Goal: Task Accomplishment & Management: Use online tool/utility

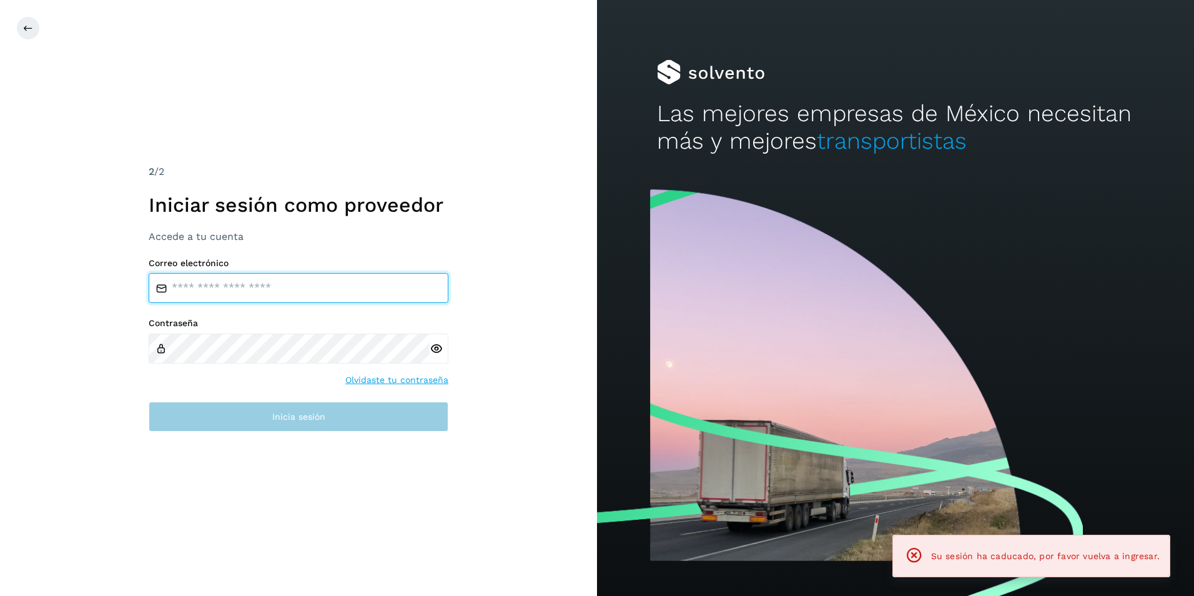
type input "**********"
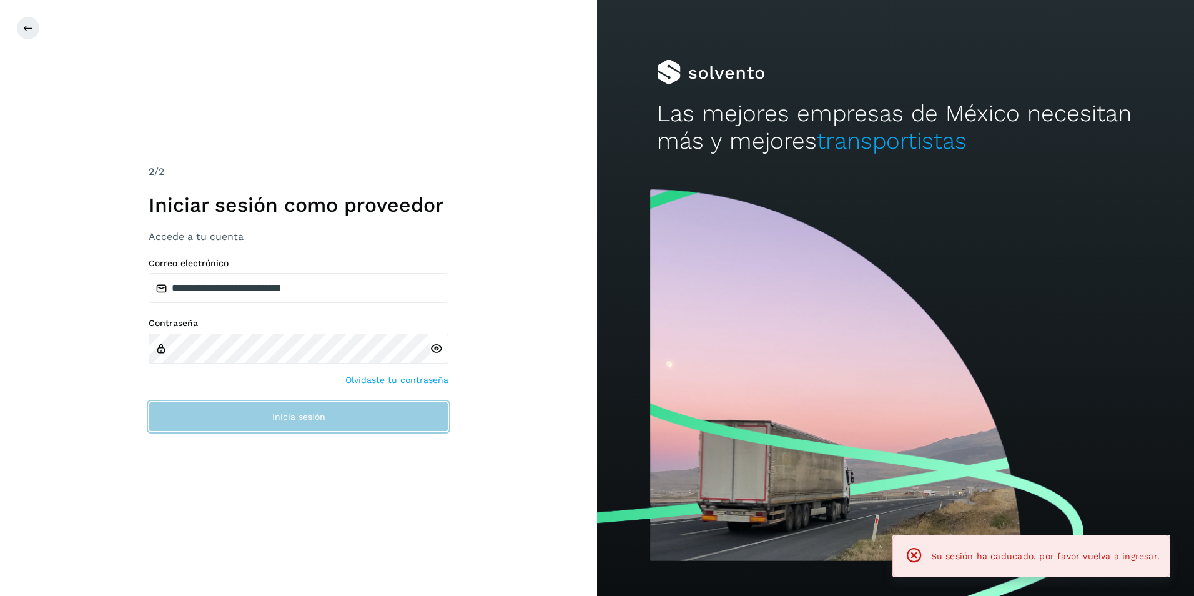
click at [292, 406] on button "Inicia sesión" at bounding box center [299, 417] width 300 height 30
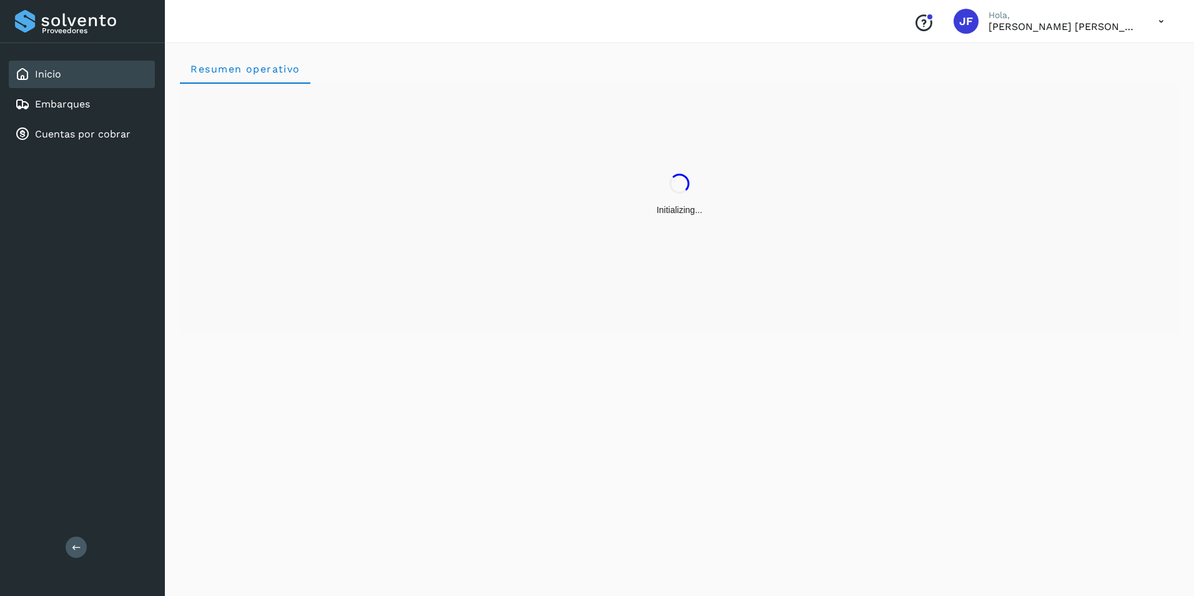
click at [62, 80] on div "Inicio" at bounding box center [82, 74] width 146 height 27
click at [67, 101] on link "Embarques" at bounding box center [62, 104] width 55 height 12
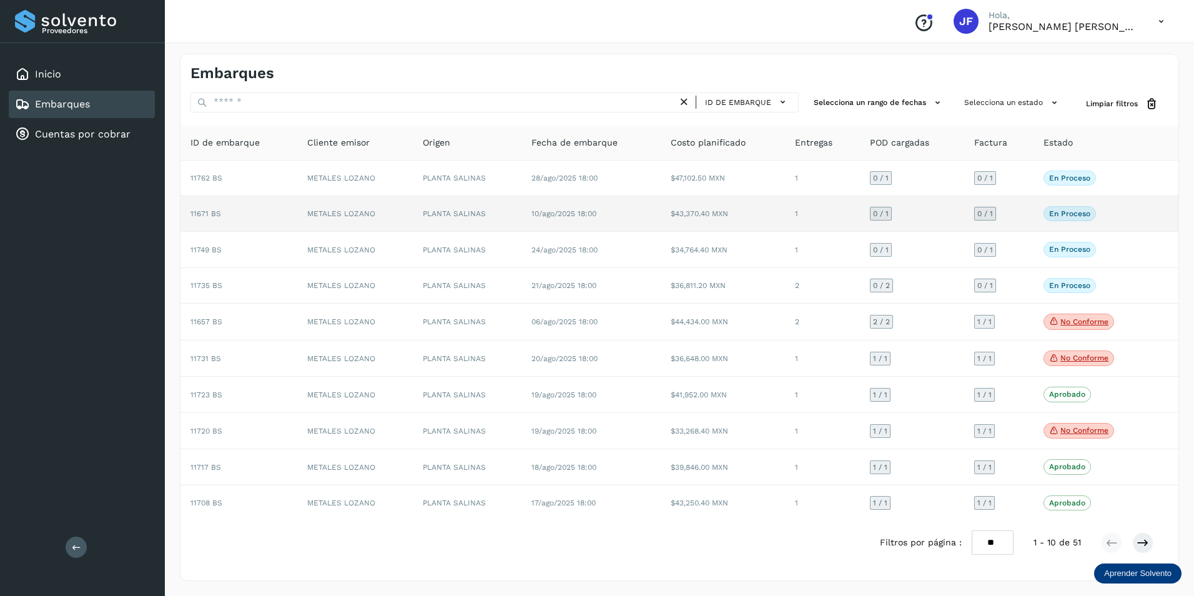
click at [1130, 207] on div "En proceso Verifica el estado de la factura o entregas asociadas a este embarque" at bounding box center [1093, 213] width 99 height 15
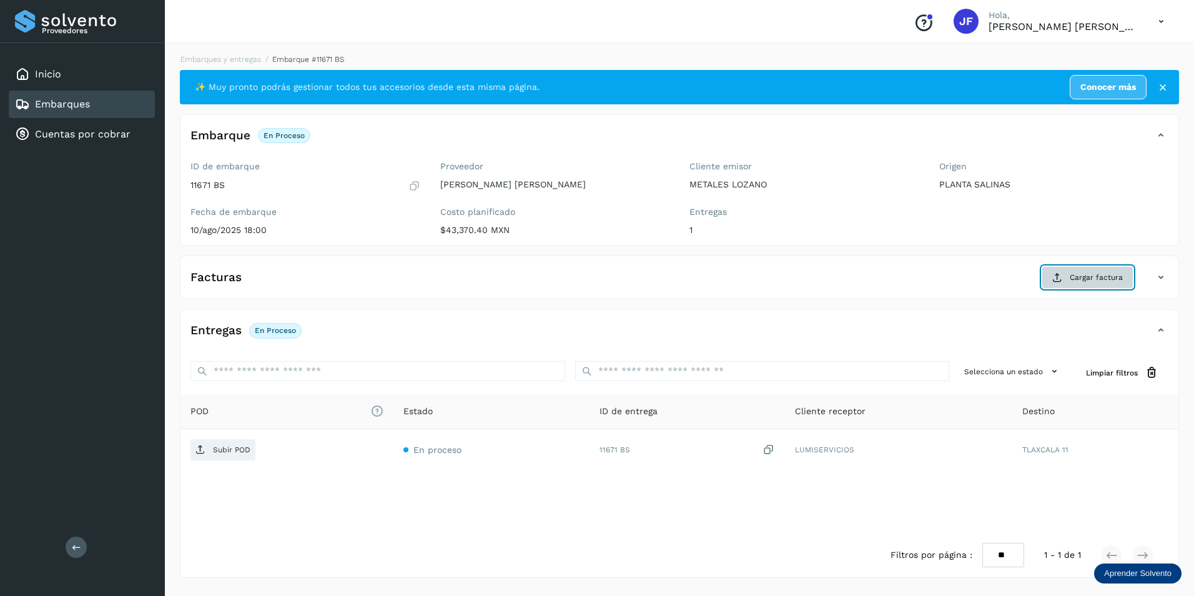
click at [1079, 284] on button "Cargar factura" at bounding box center [1088, 277] width 92 height 22
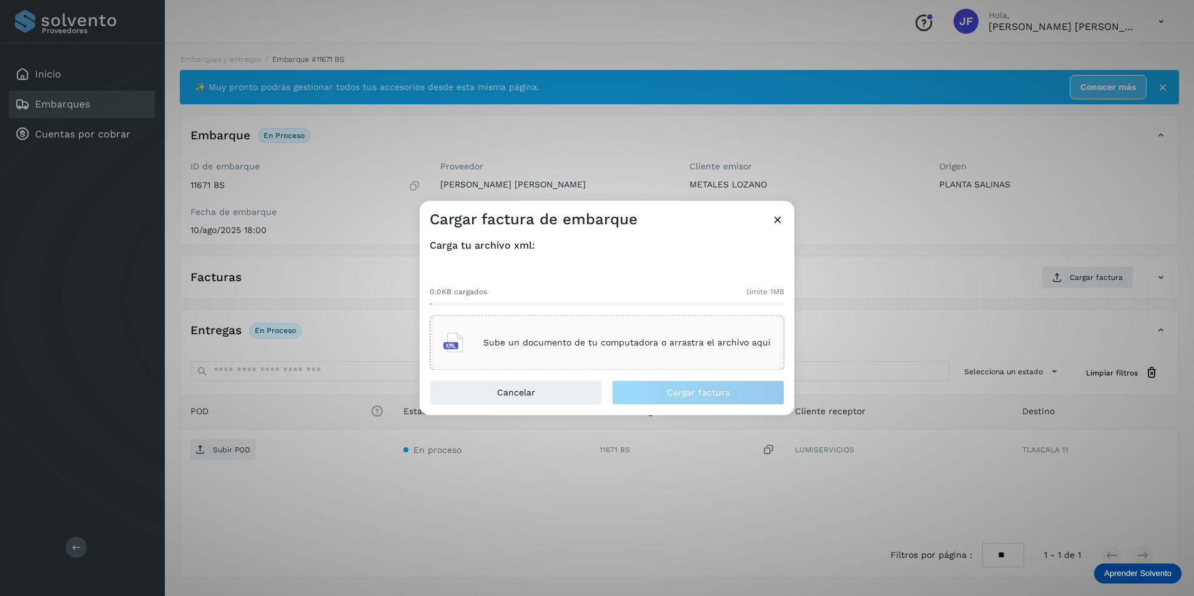
click at [517, 337] on p "Sube un documento de tu computadora o arrastra el archivo aquí" at bounding box center [626, 342] width 287 height 11
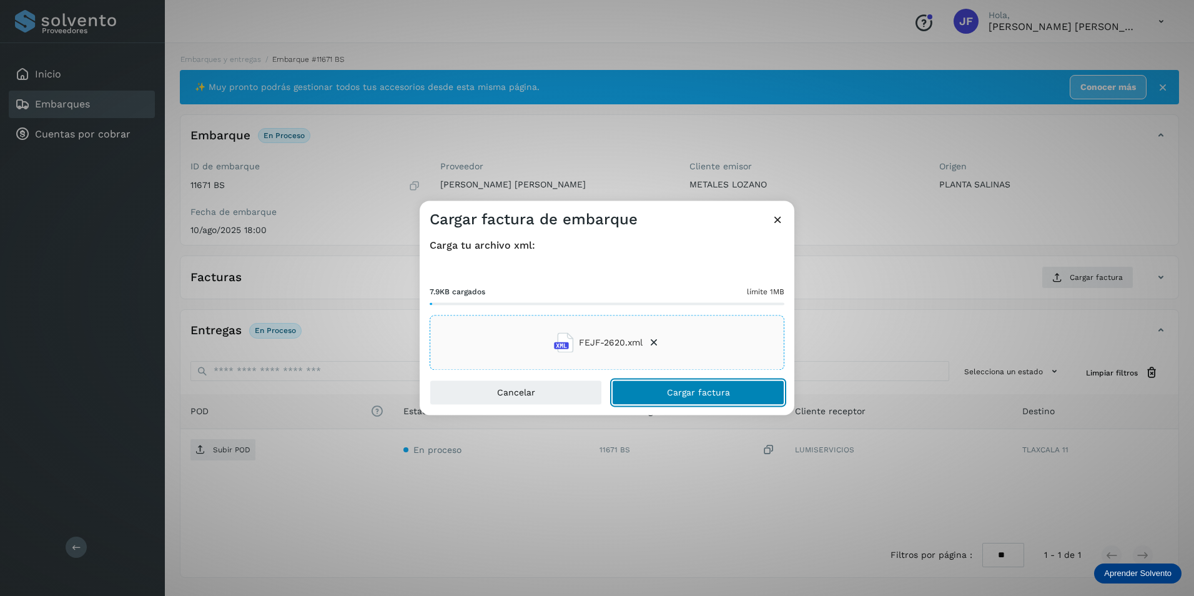
click at [723, 390] on span "Cargar factura" at bounding box center [698, 392] width 63 height 9
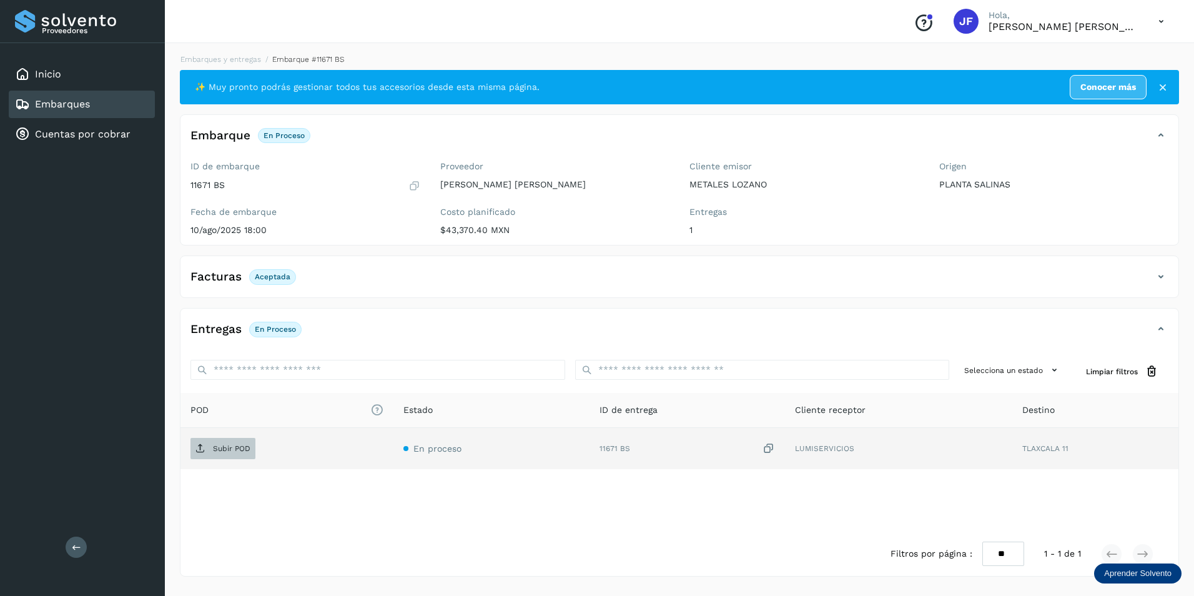
click at [242, 444] on p "Subir POD" at bounding box center [231, 448] width 37 height 9
